Goal: Check status: Check status

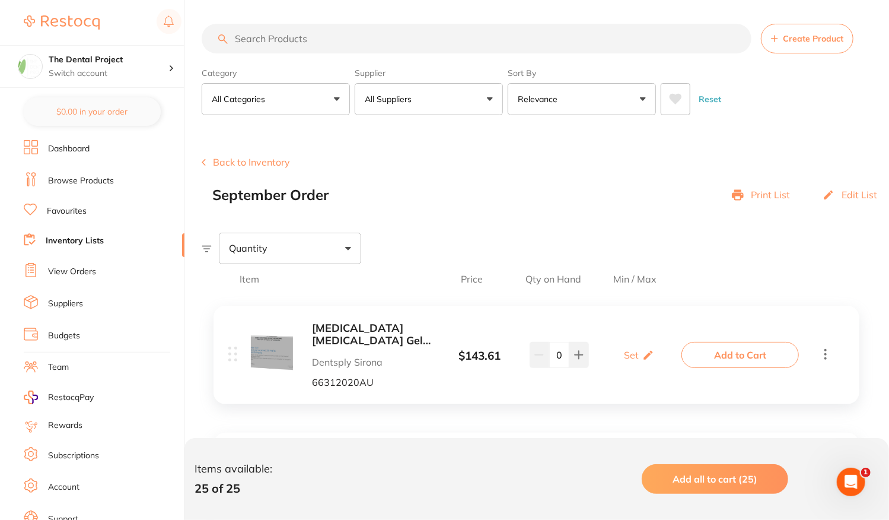
click at [739, 194] on icon at bounding box center [738, 195] width 12 height 11
click at [844, 195] on p "Edit List" at bounding box center [860, 194] width 36 height 11
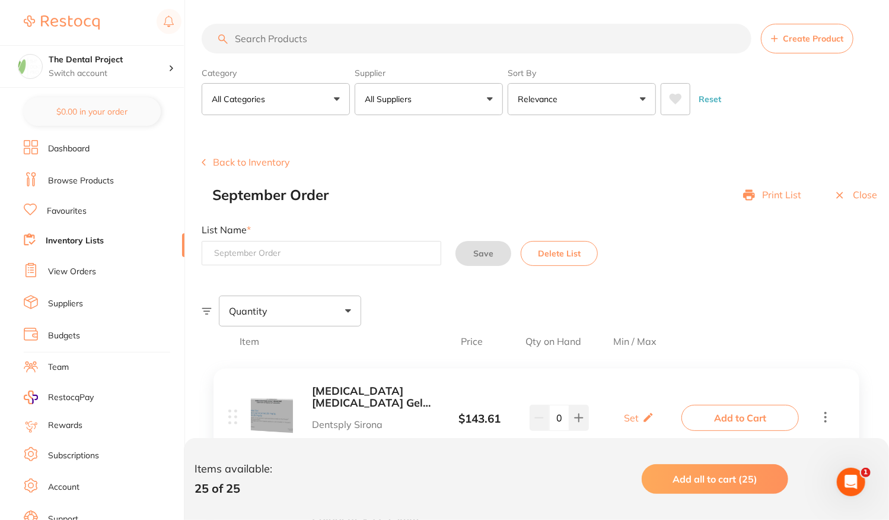
click at [788, 194] on p "Print List" at bounding box center [781, 194] width 39 height 11
click at [863, 199] on p "Close" at bounding box center [865, 194] width 24 height 11
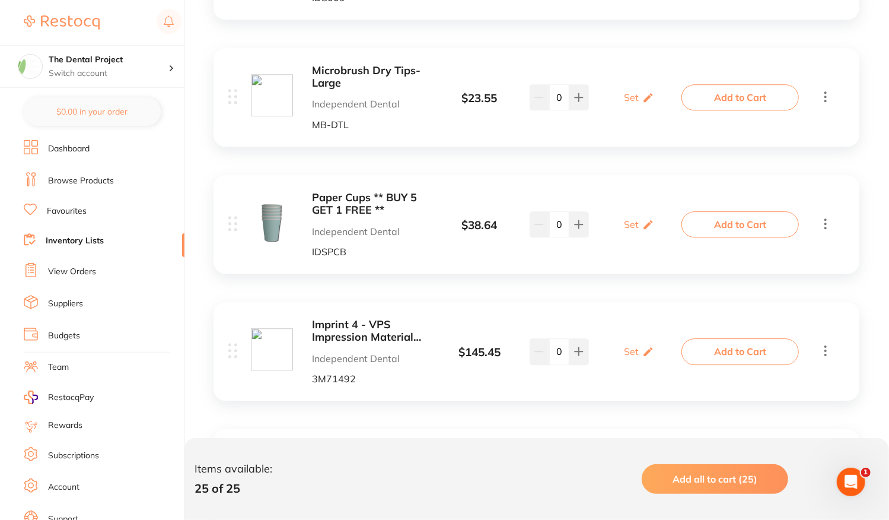
scroll to position [1860, 0]
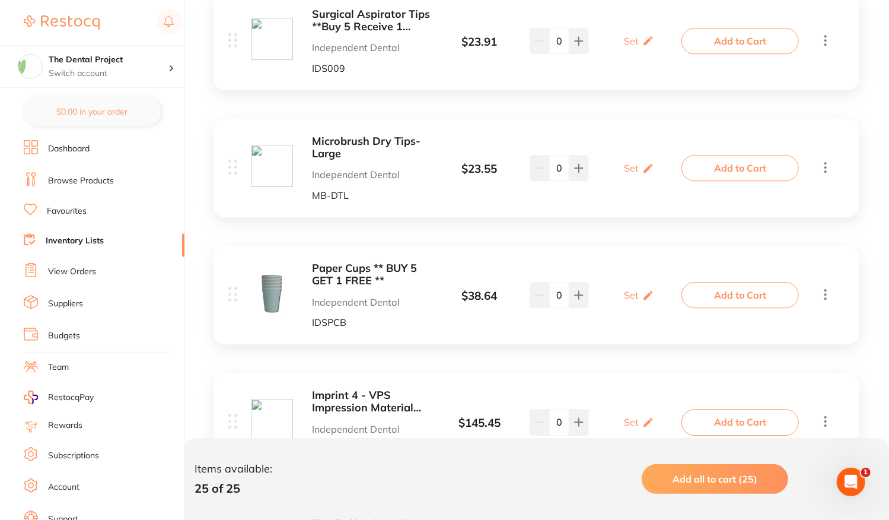
click at [75, 267] on link "View Orders" at bounding box center [72, 272] width 48 height 12
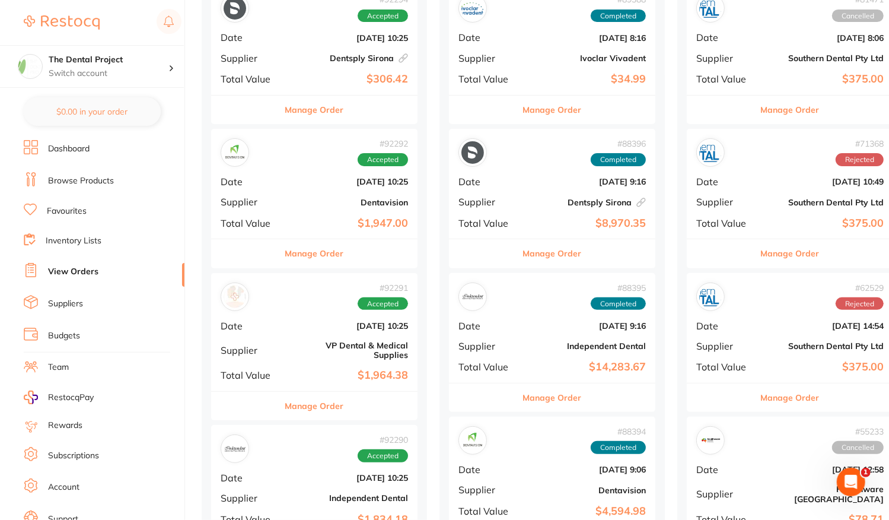
scroll to position [237, 0]
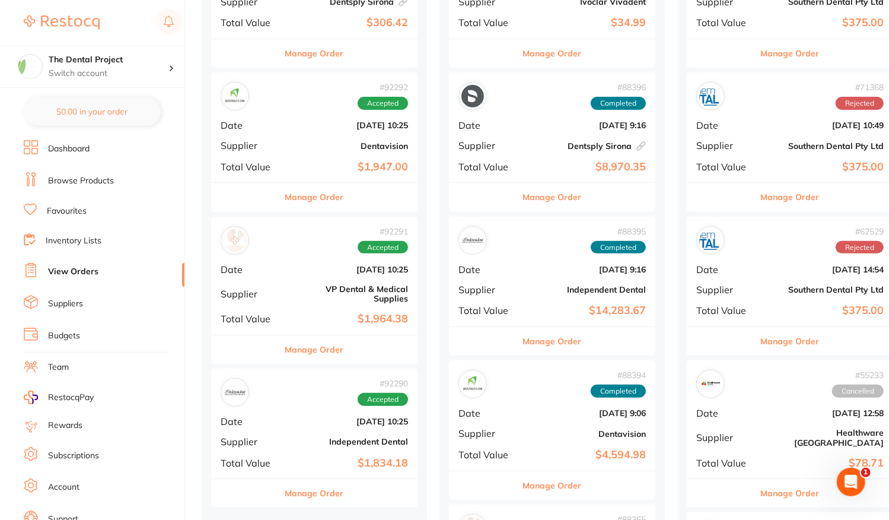
click at [288, 285] on div "# 92291 Accepted Date [DATE] 10:25 Supplier VP Dental & Medical Supplies Total …" at bounding box center [314, 276] width 206 height 118
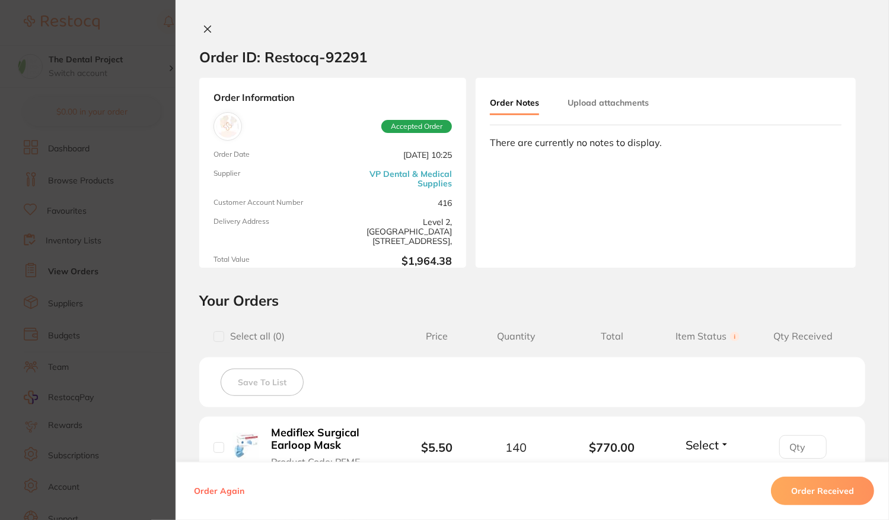
click at [207, 33] on icon at bounding box center [207, 28] width 9 height 9
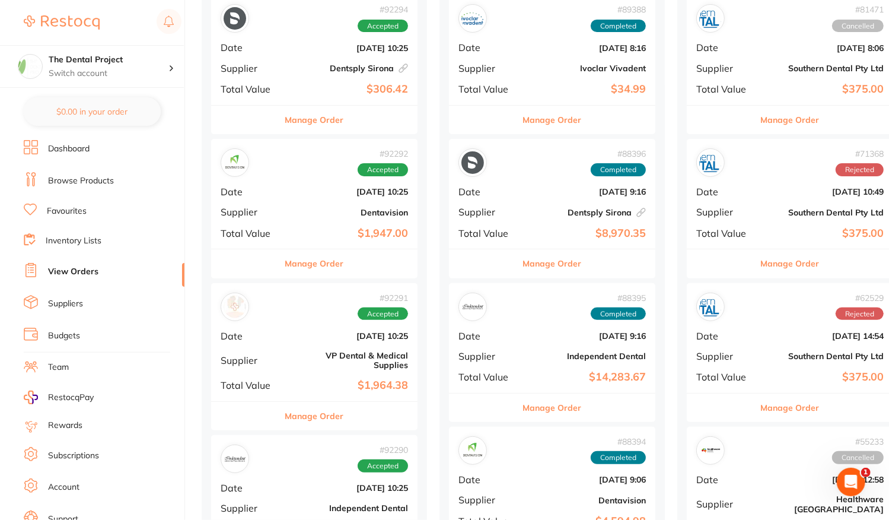
scroll to position [297, 0]
